Goal: Navigation & Orientation: Find specific page/section

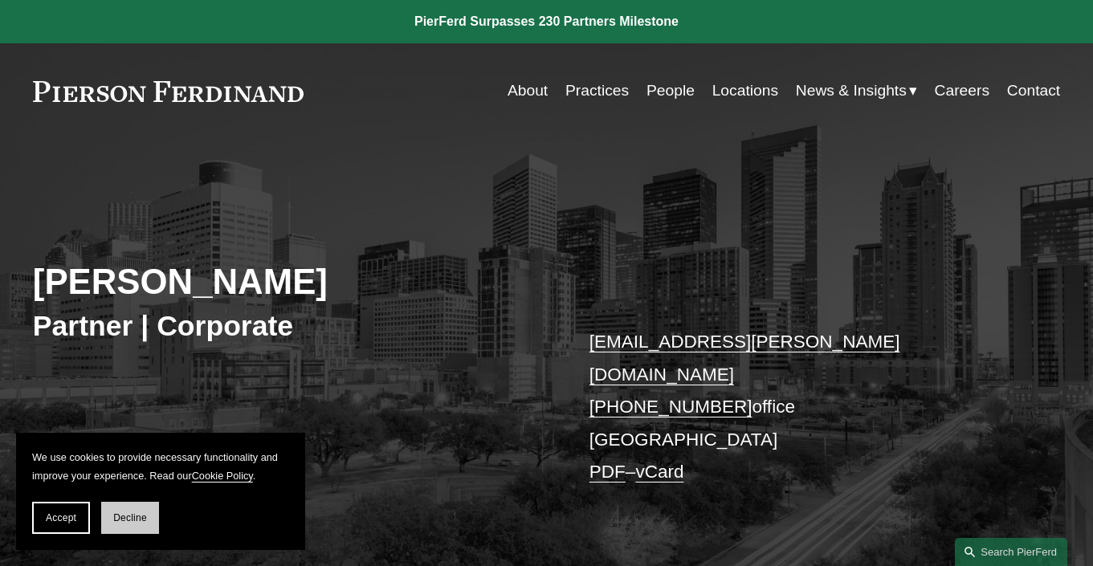
click at [139, 522] on span "Decline" at bounding box center [130, 517] width 34 height 11
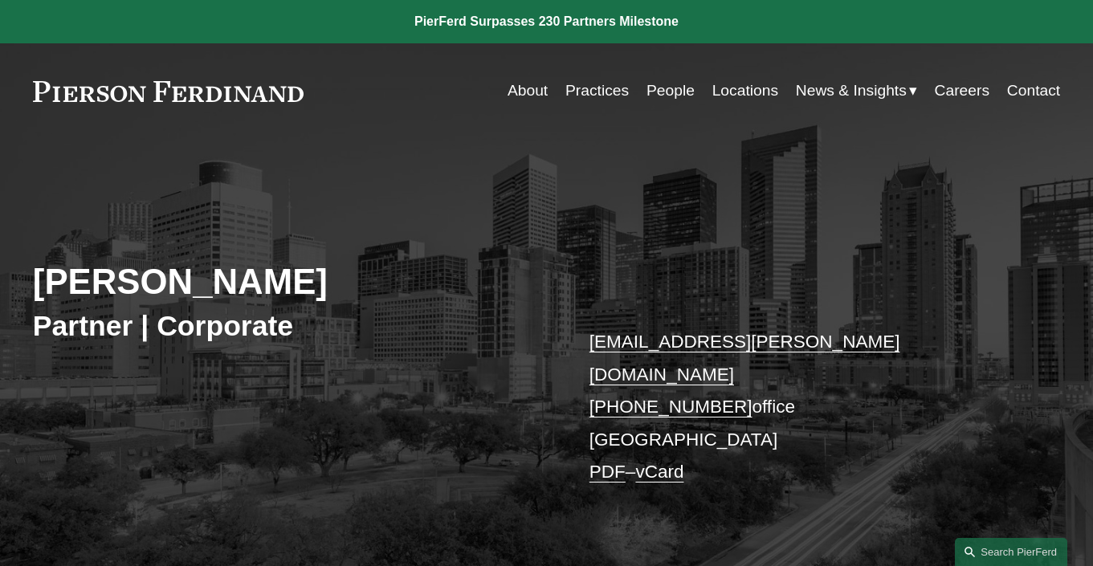
click at [528, 99] on link "About" at bounding box center [528, 90] width 40 height 31
click at [687, 88] on link "People" at bounding box center [670, 90] width 48 height 31
